Goal: Information Seeking & Learning: Learn about a topic

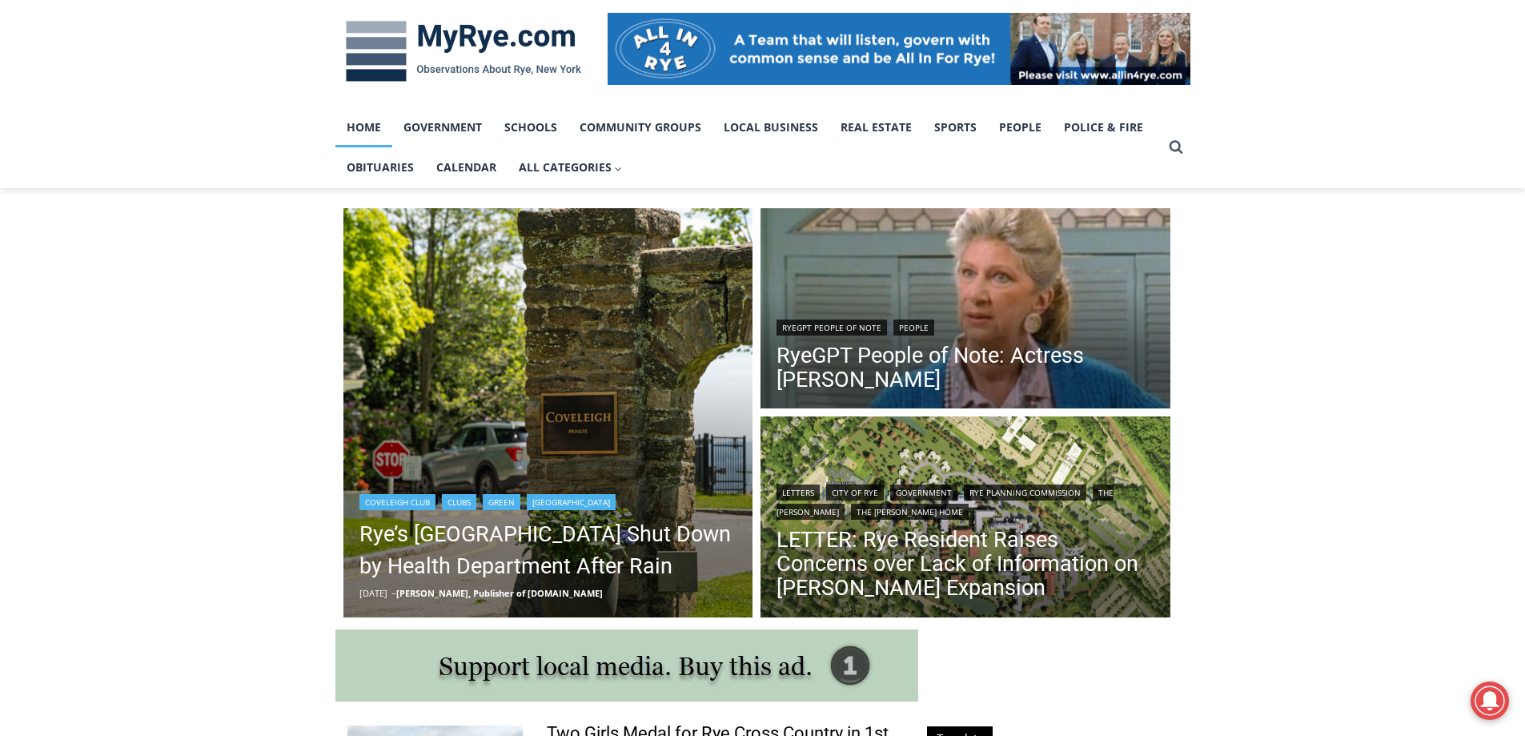
scroll to position [240, 0]
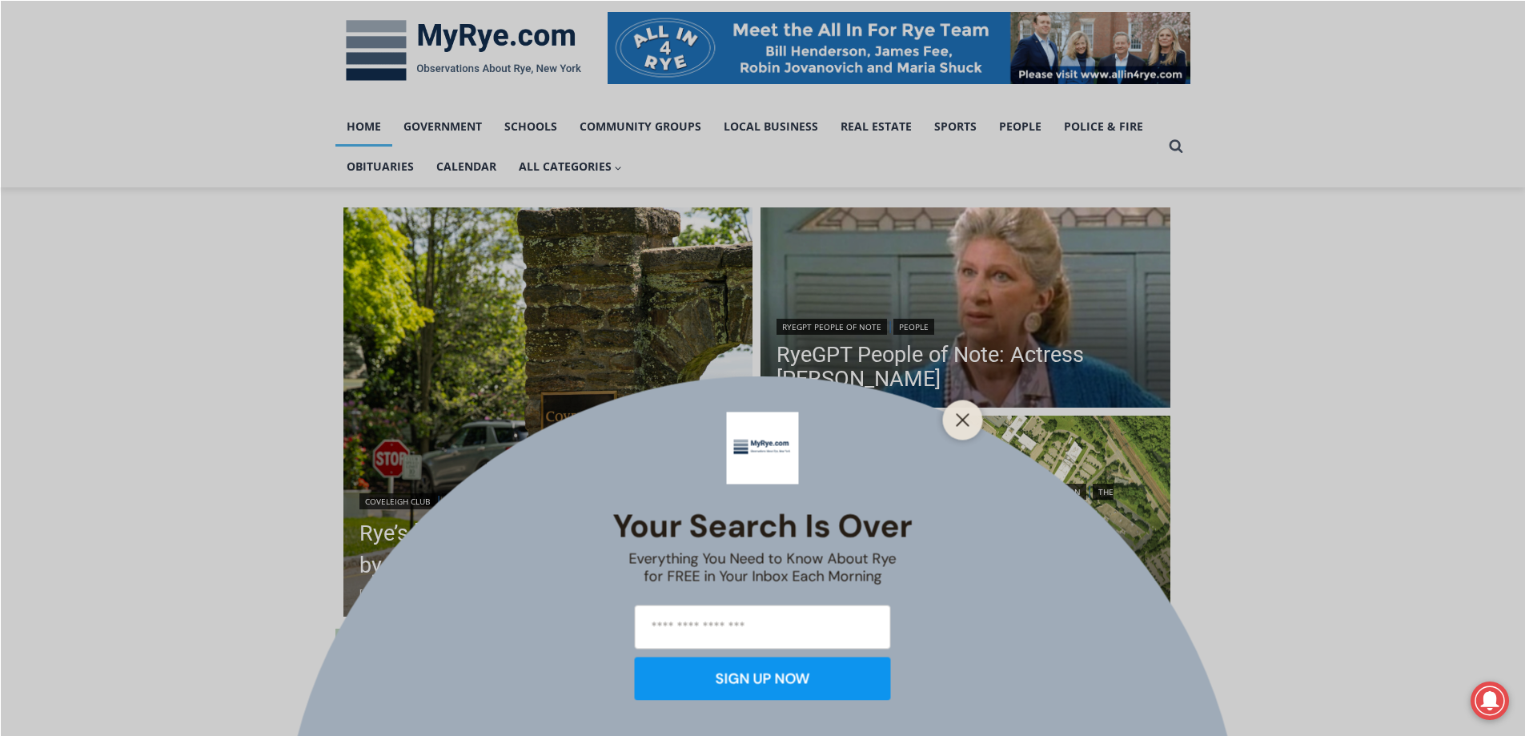
click at [967, 420] on icon "Close" at bounding box center [963, 419] width 14 height 14
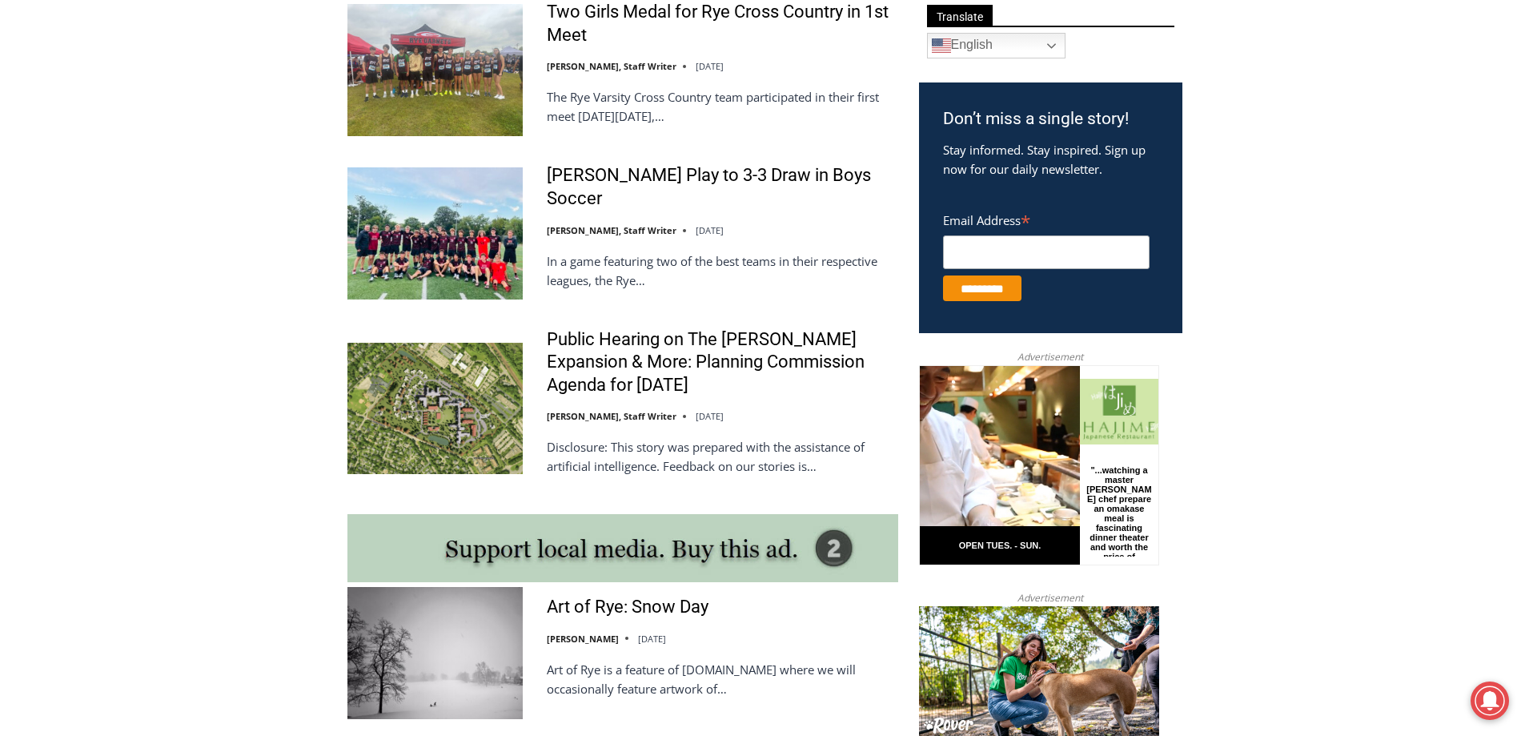
scroll to position [1041, 0]
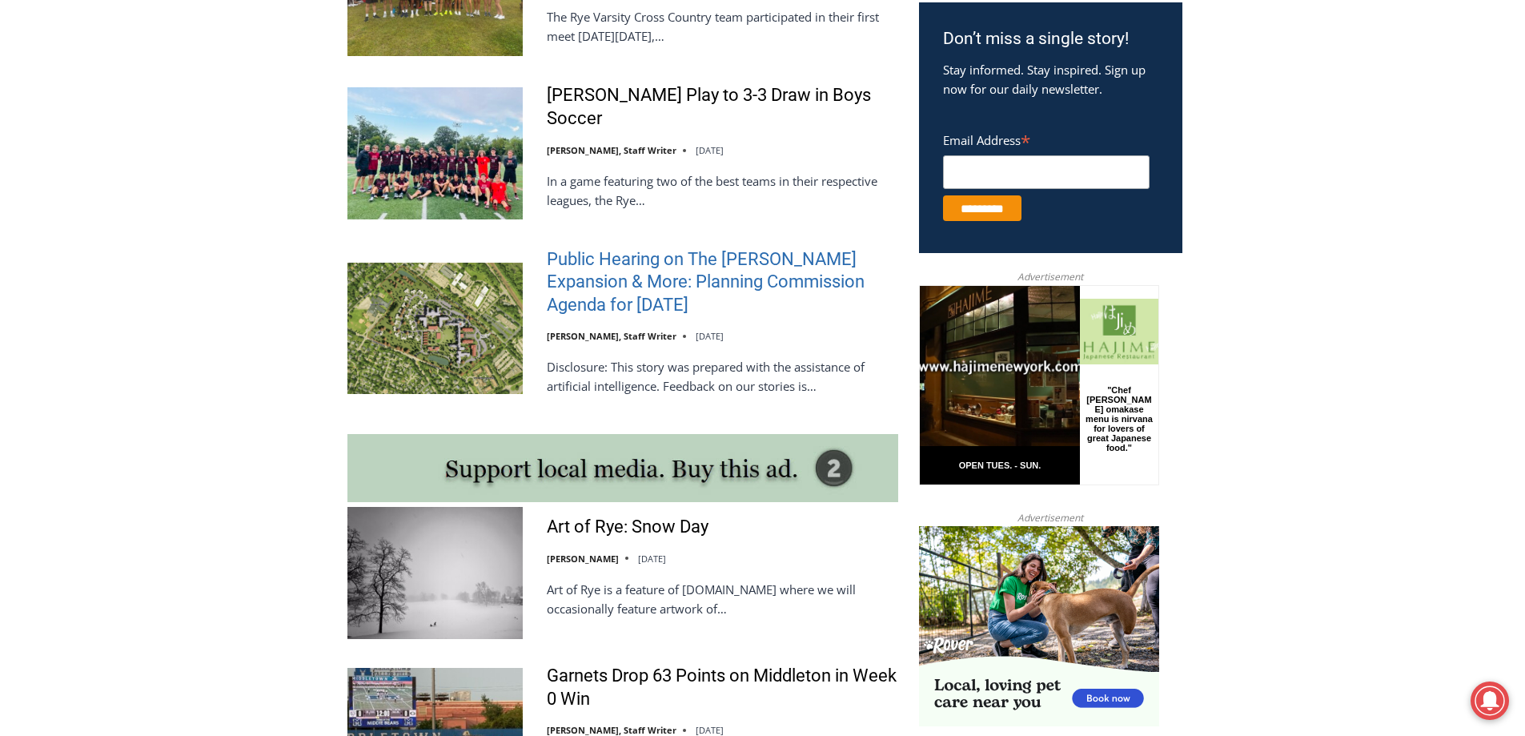
click at [661, 317] on link "Public Hearing on The [PERSON_NAME] Expansion & More: Planning Commission Agend…" at bounding box center [723, 282] width 352 height 69
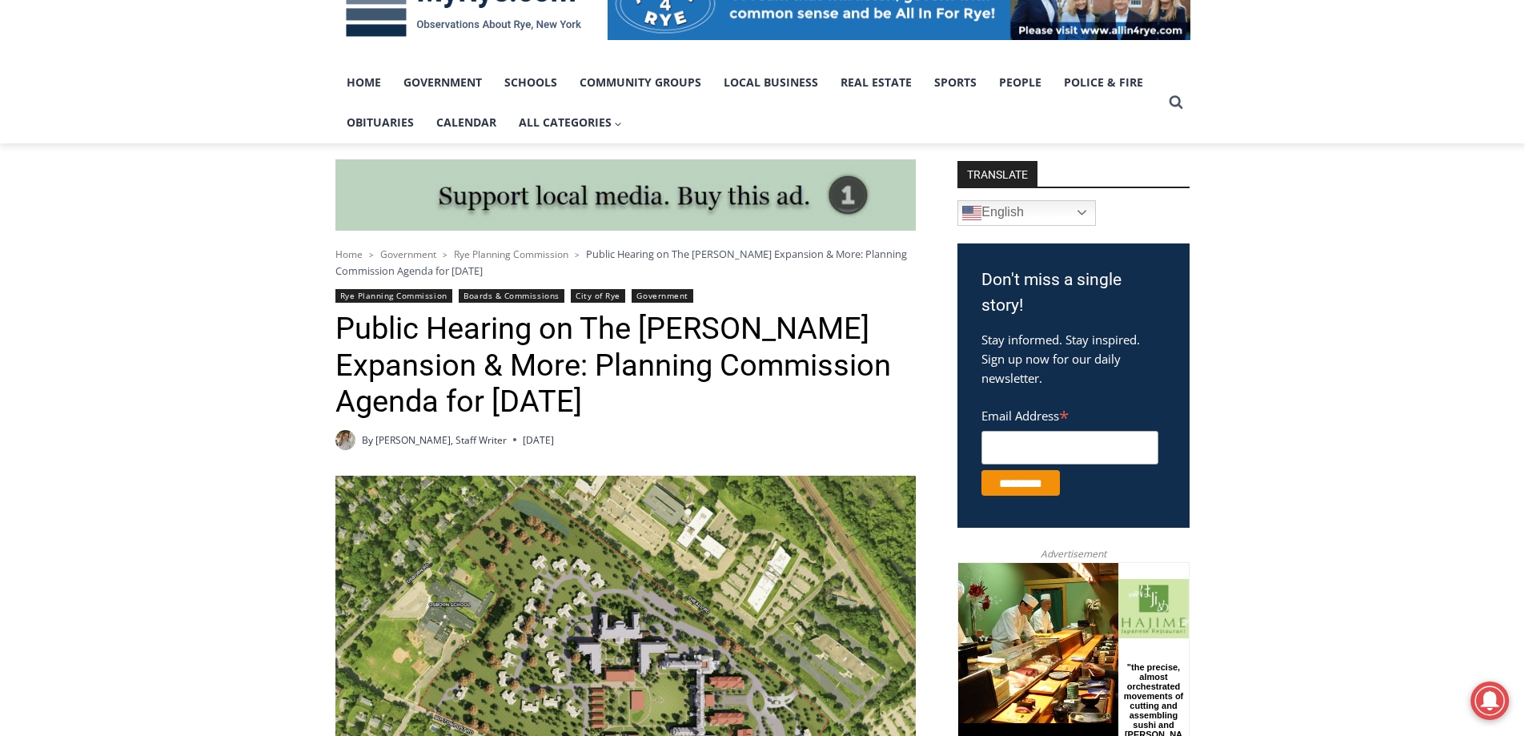
scroll to position [80, 0]
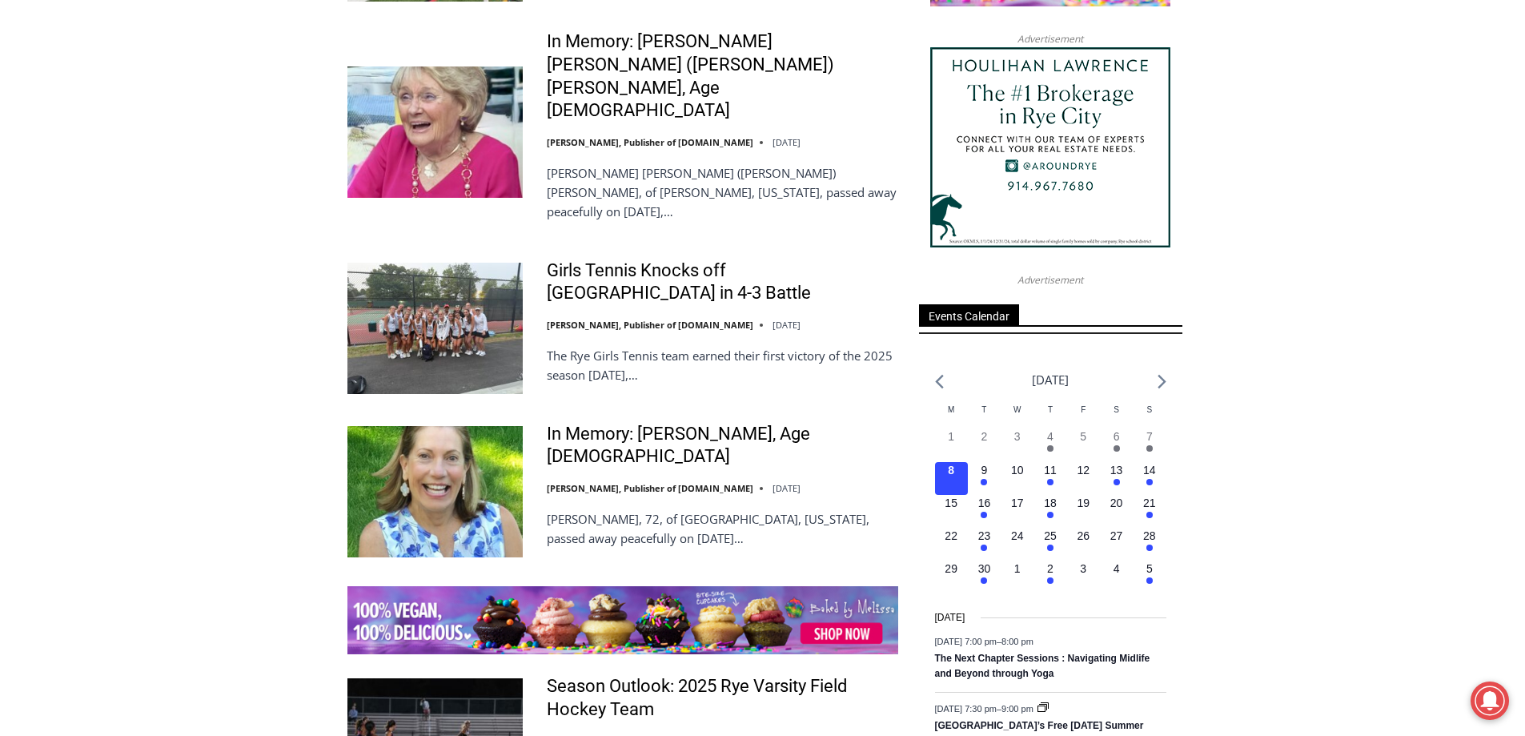
scroll to position [2082, 0]
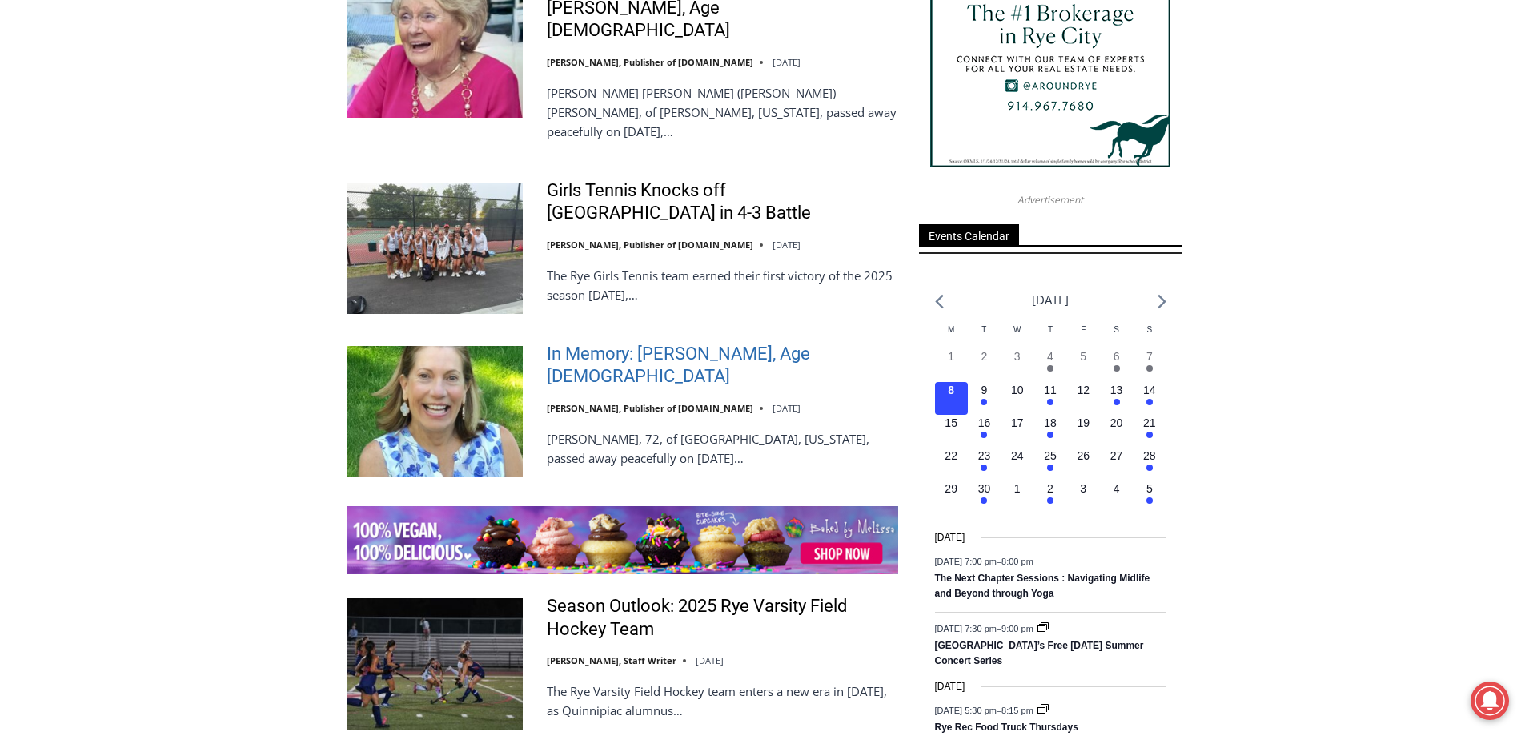
click at [753, 343] on link "In Memory: [PERSON_NAME], Age [DEMOGRAPHIC_DATA]" at bounding box center [723, 366] width 352 height 46
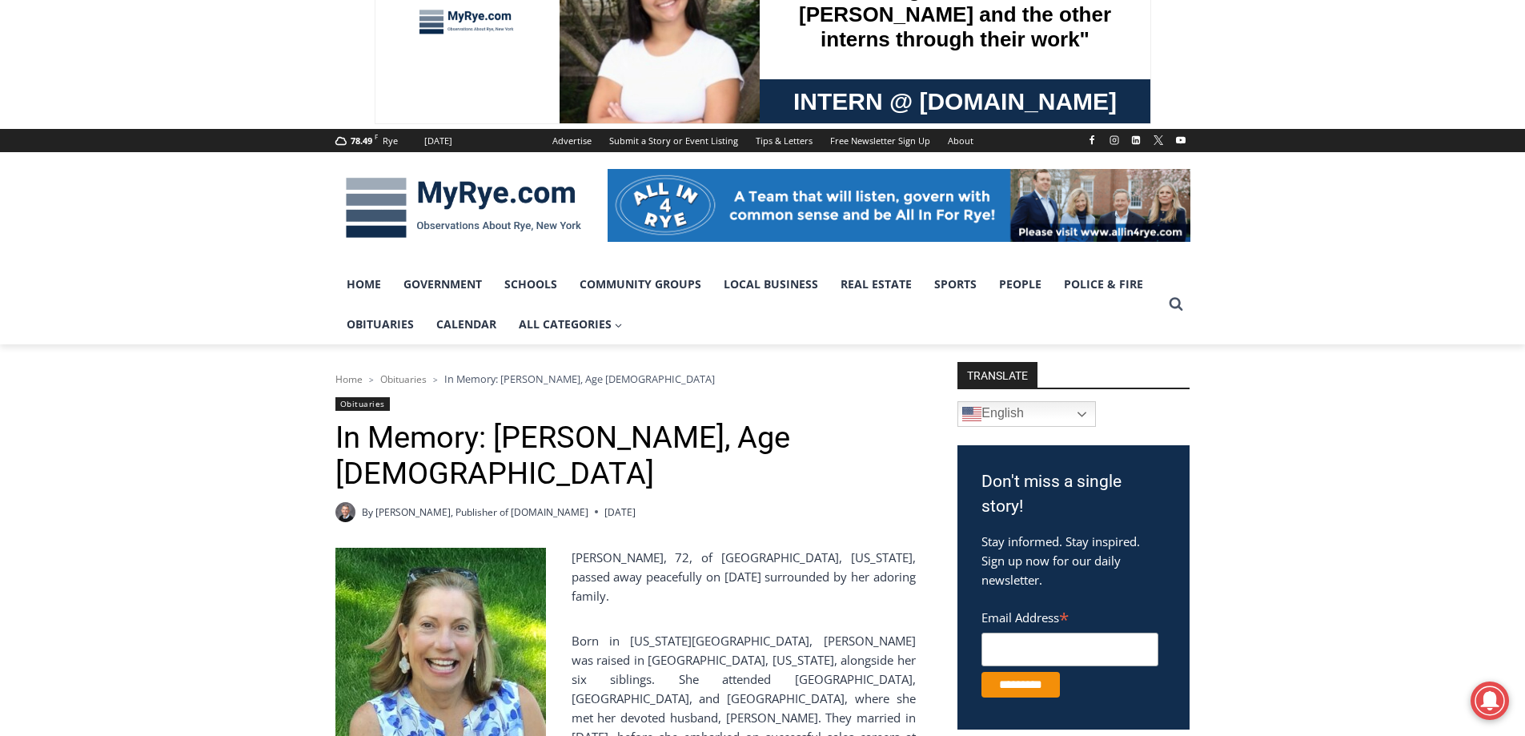
scroll to position [80, 0]
